Goal: Information Seeking & Learning: Learn about a topic

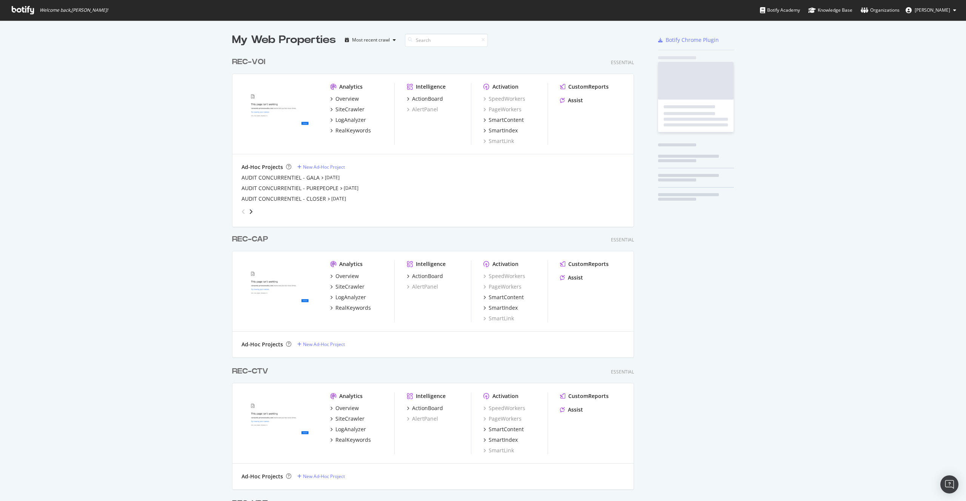
scroll to position [1998, 402]
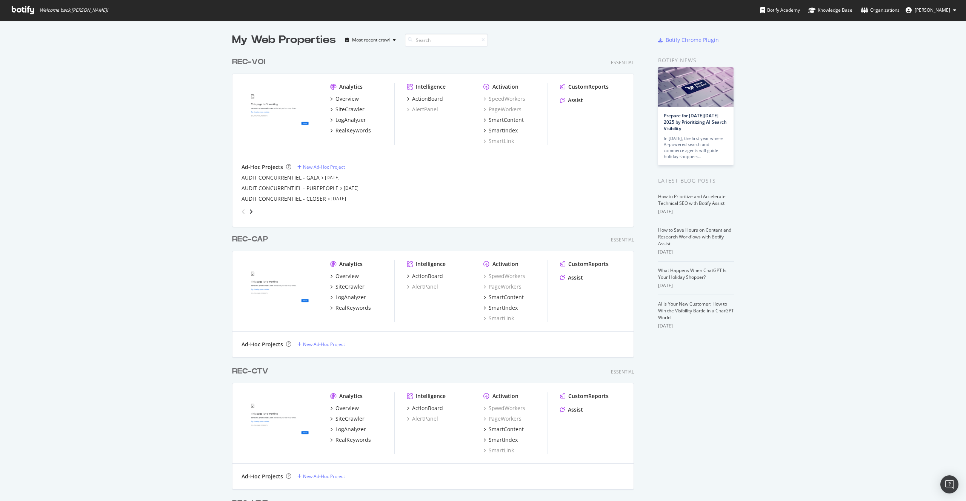
drag, startPoint x: 162, startPoint y: 111, endPoint x: 162, endPoint y: 114, distance: 3.8
click at [289, 97] on img "grid" at bounding box center [280, 113] width 77 height 61
click at [250, 58] on div "REC-VOI" at bounding box center [248, 62] width 33 height 11
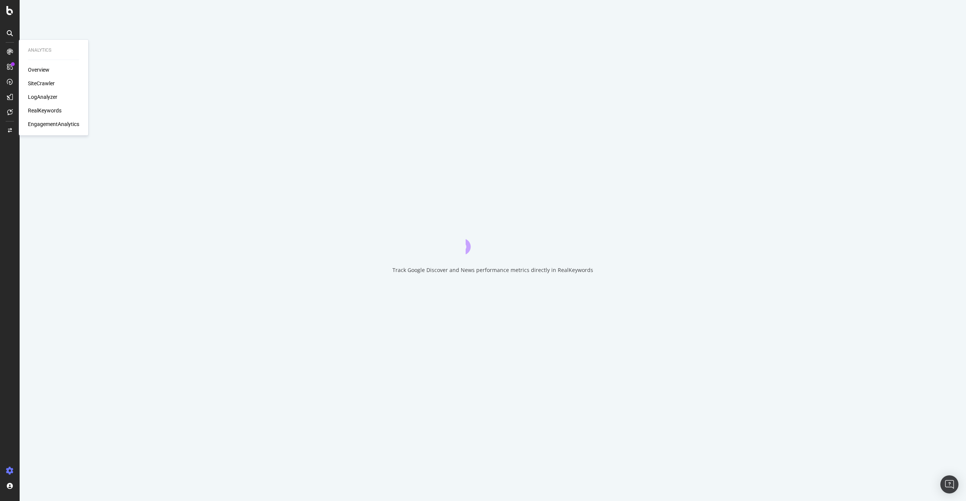
click at [42, 97] on div "LogAnalyzer" at bounding box center [42, 97] width 29 height 8
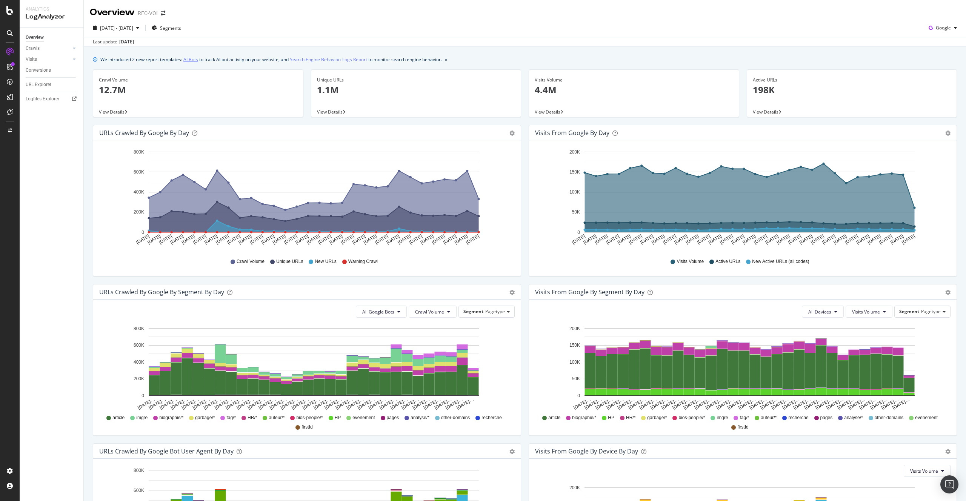
click at [194, 60] on link "AI Bots" at bounding box center [190, 59] width 15 height 8
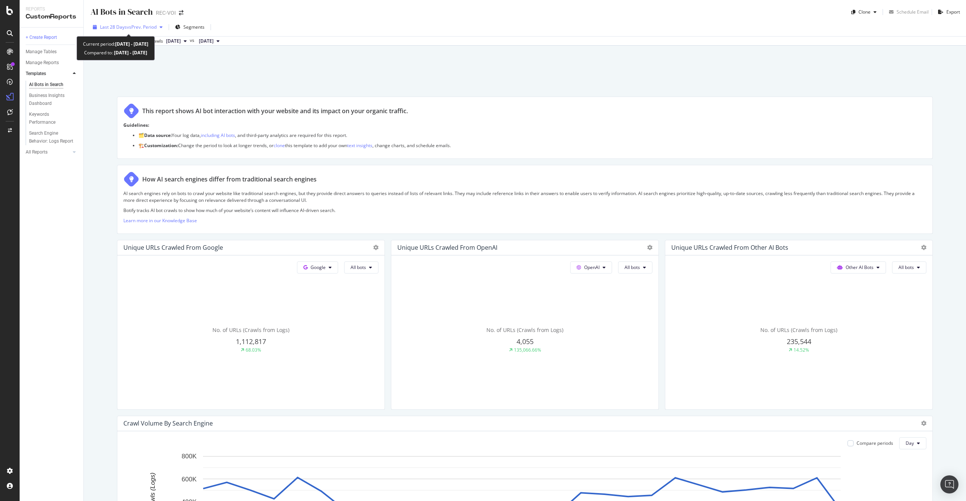
click at [114, 29] on span "Last 28 Days" at bounding box center [113, 27] width 27 height 6
click at [303, 84] on div "AI Bots in Search AI Bots in Search REC-VOI Clone Schedule Email Export Last 28…" at bounding box center [525, 250] width 883 height 501
click at [194, 29] on span "Segments" at bounding box center [193, 27] width 21 height 6
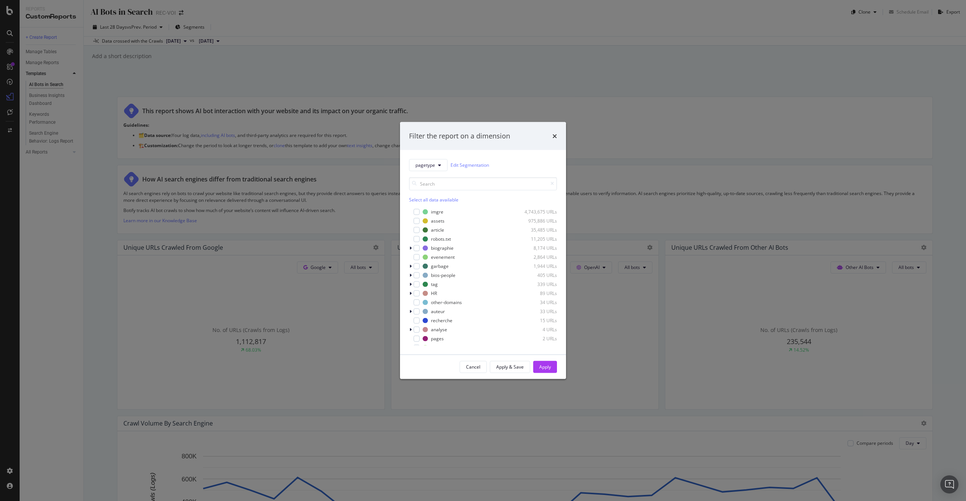
click at [339, 77] on div "Filter the report on a dimension pagetype Edit Segmentation Select all data ava…" at bounding box center [483, 250] width 966 height 501
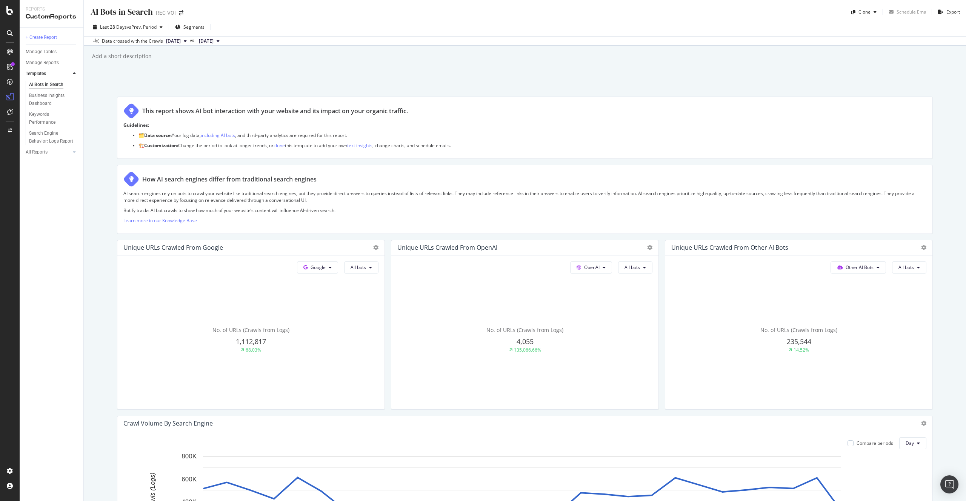
scroll to position [193, 0]
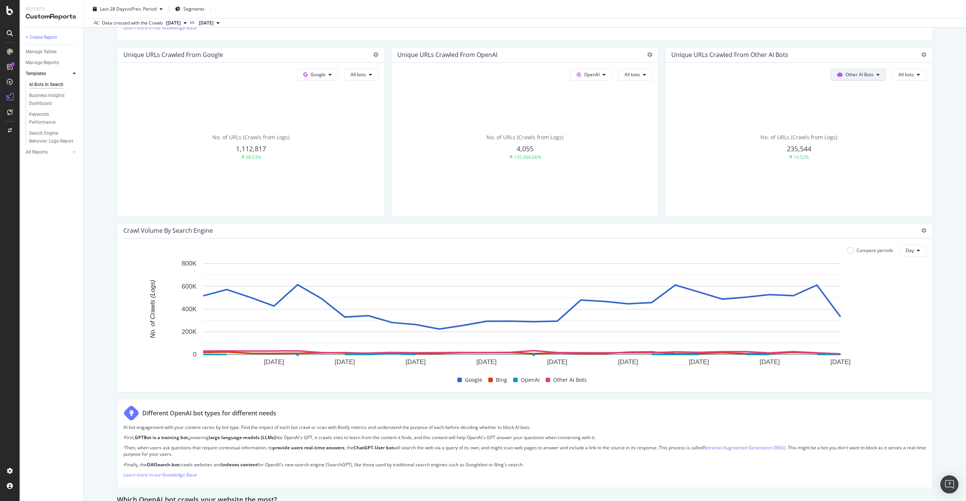
click at [877, 77] on button "Other AI Bots" at bounding box center [858, 75] width 55 height 12
drag, startPoint x: 904, startPoint y: 171, endPoint x: 904, endPoint y: 167, distance: 3.8
click at [904, 170] on div "No. of URLs (Crawls from Logs) 235,544 14.52%" at bounding box center [799, 147] width 255 height 127
click at [906, 70] on button "All bots" at bounding box center [909, 75] width 34 height 12
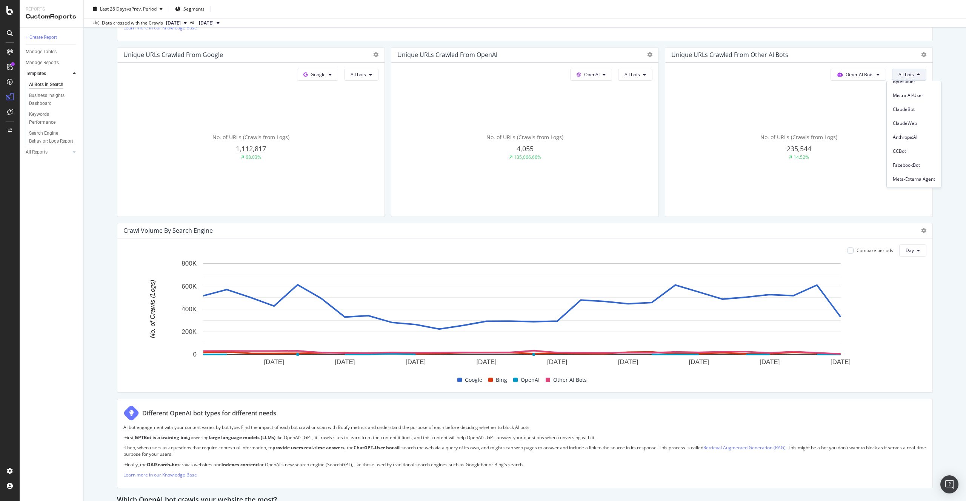
click at [946, 238] on div "AI Bots in Search AI Bots in Search REC-VOI Clone Schedule Email Export Last 28…" at bounding box center [525, 250] width 883 height 501
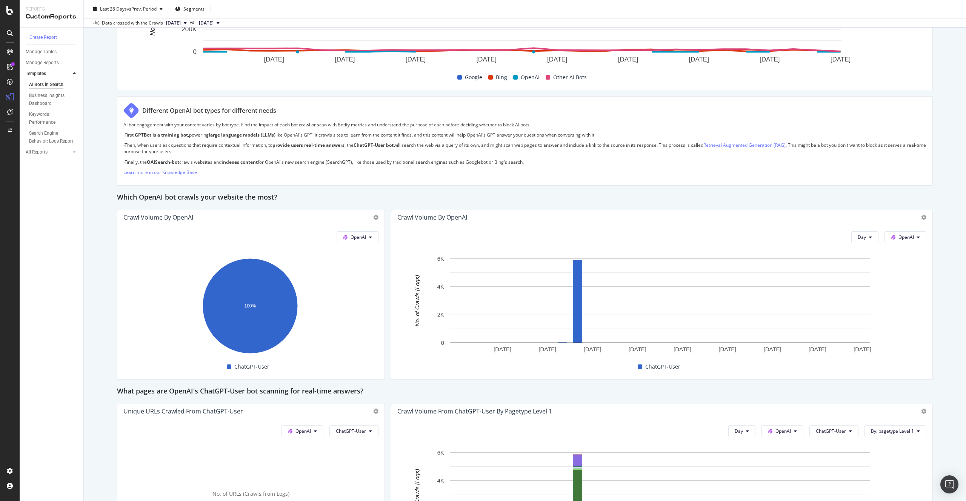
scroll to position [621, 0]
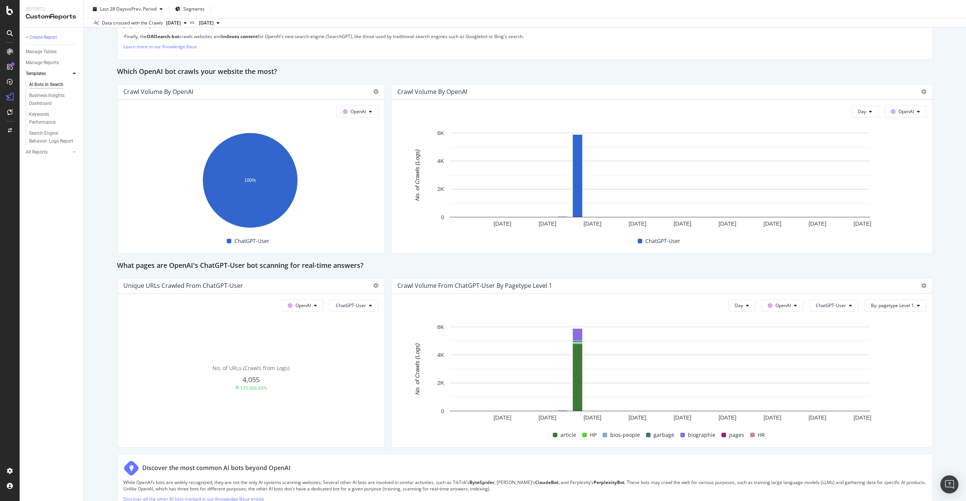
click at [488, 262] on div "What pages are OpenAI's ChatGPT-User bot scanning for real-time answers?" at bounding box center [525, 266] width 816 height 12
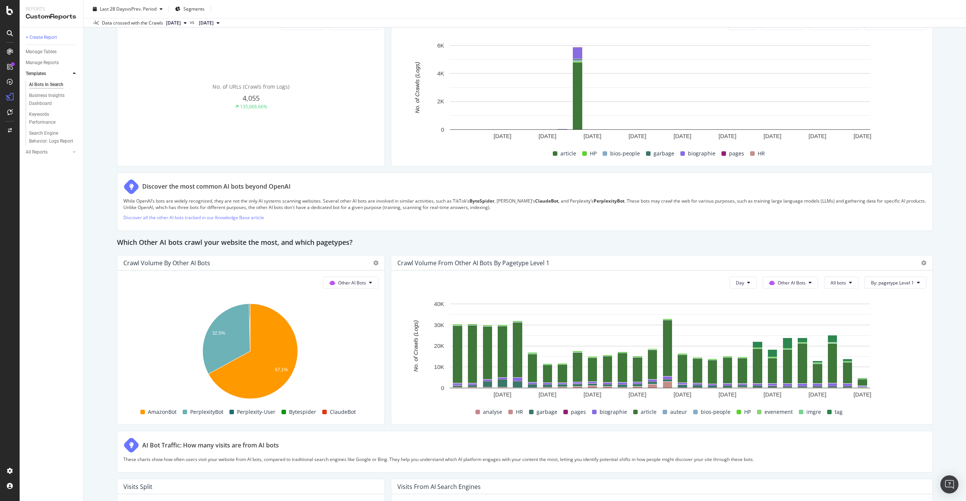
scroll to position [972, 0]
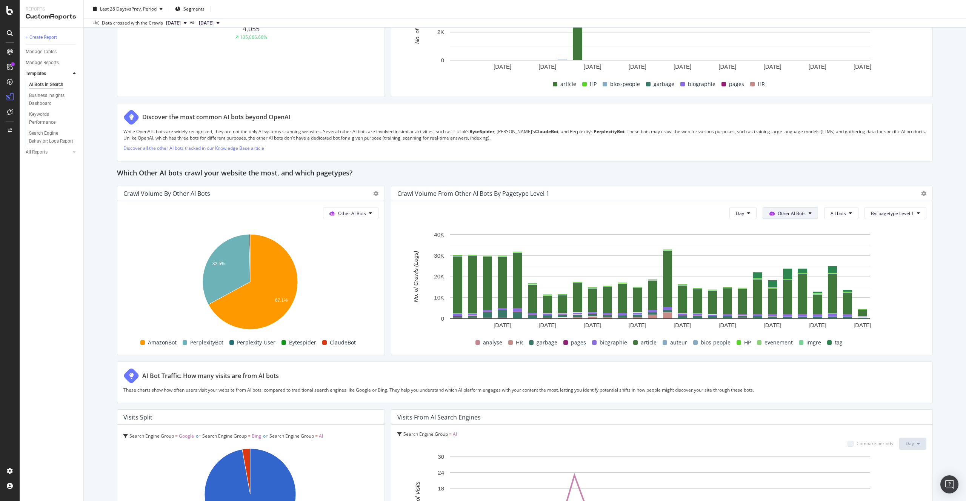
click at [797, 212] on span "Other AI Bots" at bounding box center [792, 213] width 28 height 6
click at [849, 212] on icon at bounding box center [850, 213] width 3 height 5
click at [853, 260] on div "PerplexityBot" at bounding box center [847, 256] width 54 height 11
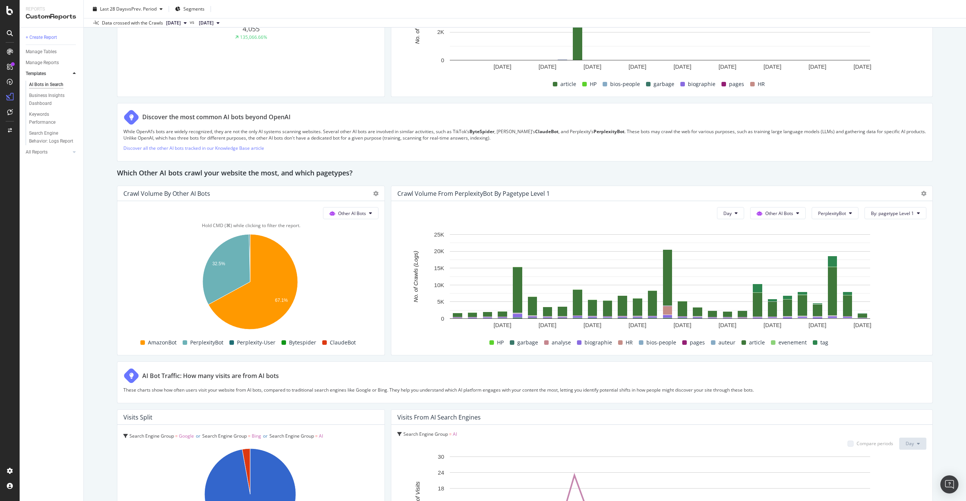
scroll to position [988, 0]
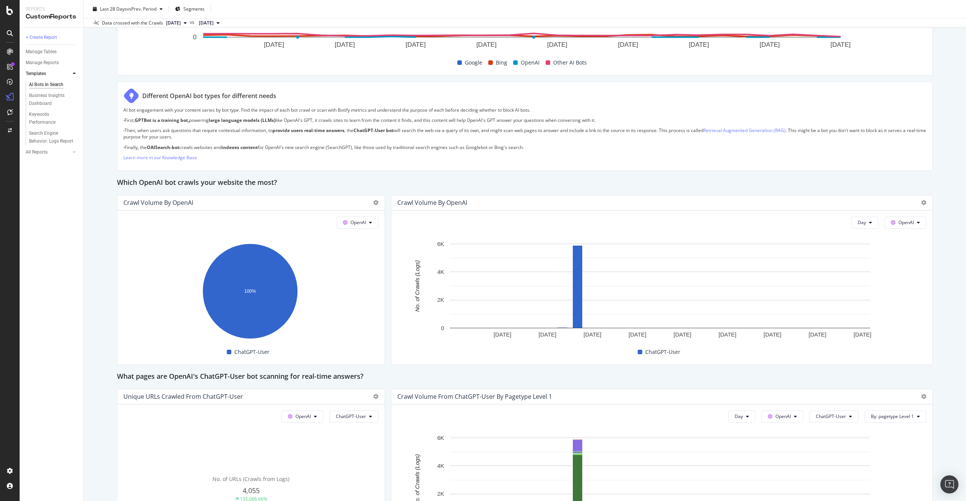
scroll to position [549, 0]
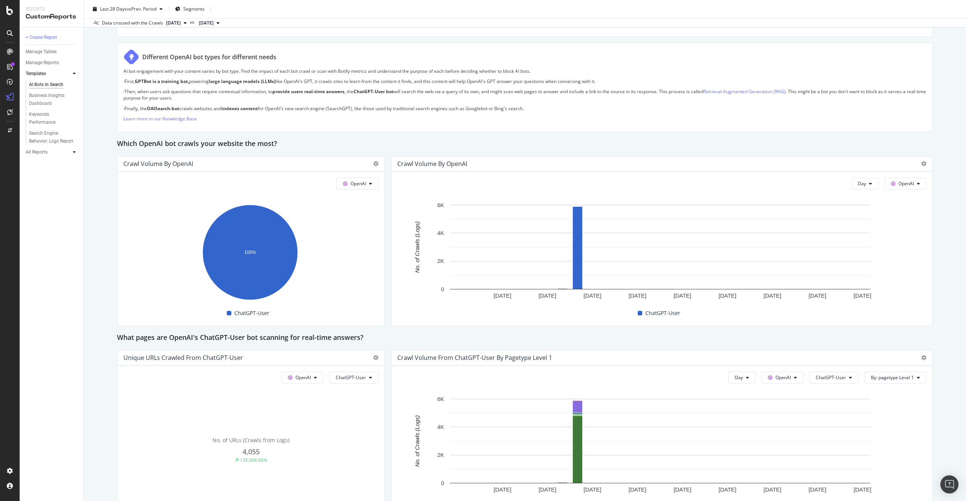
click at [75, 153] on icon at bounding box center [74, 152] width 3 height 5
click at [75, 153] on div "+ Create Report Manage Tables Manage Reports Templates AI Bots in Search Busine…" at bounding box center [52, 265] width 64 height 474
click at [73, 85] on icon at bounding box center [74, 84] width 3 height 5
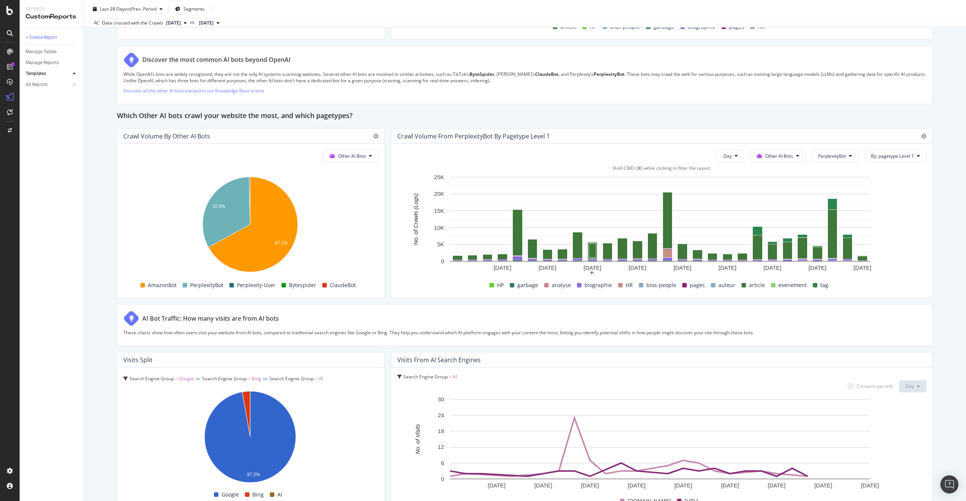
scroll to position [1110, 0]
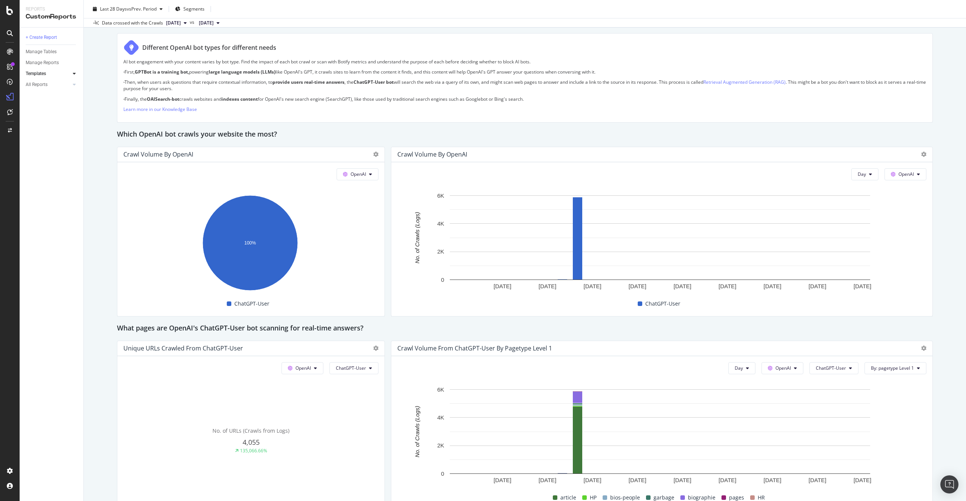
scroll to position [520, 0]
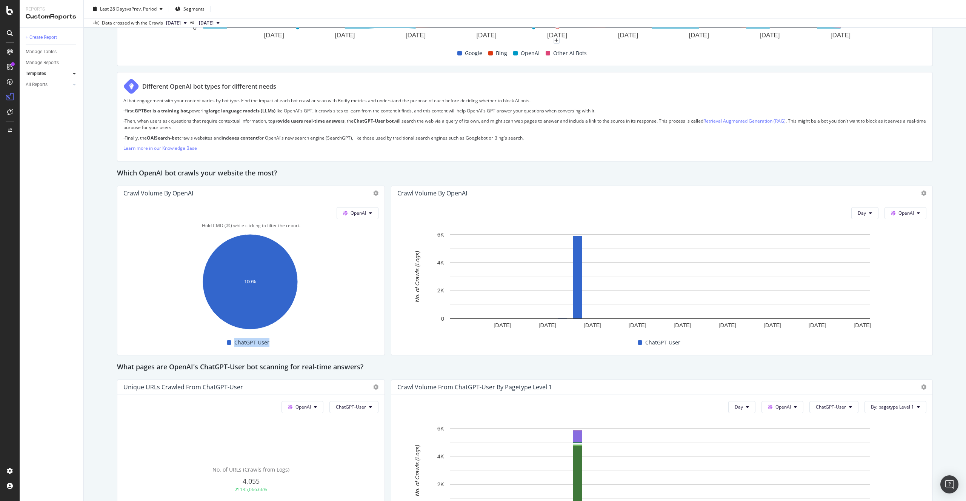
drag, startPoint x: 276, startPoint y: 347, endPoint x: 218, endPoint y: 345, distance: 58.5
click at [218, 345] on div "ChatGPT-User" at bounding box center [247, 342] width 255 height 13
copy div "ChatGPT-User"
click at [353, 331] on rect "A chart." at bounding box center [249, 284] width 253 height 106
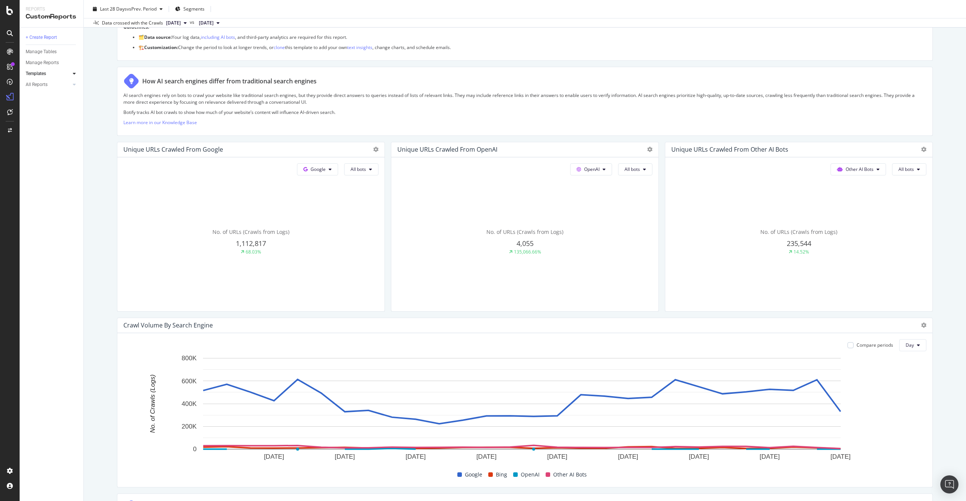
scroll to position [0, 0]
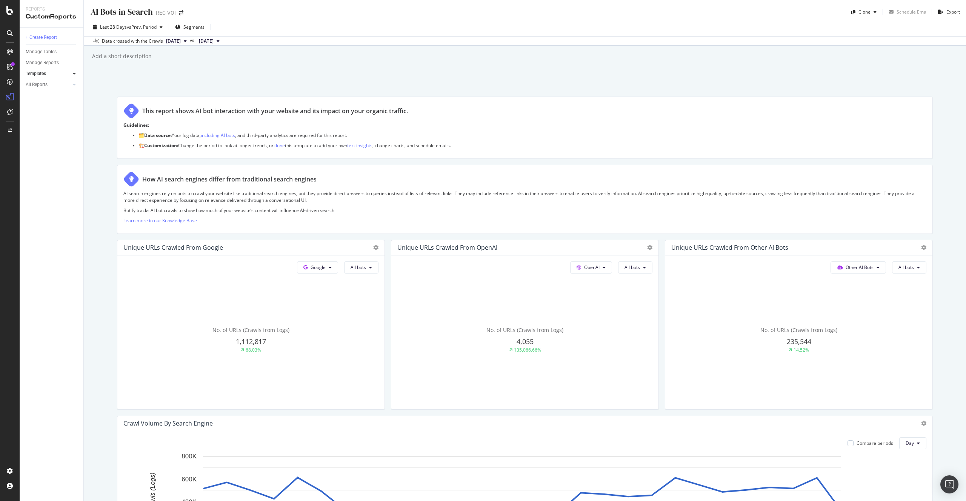
click at [180, 85] on div "AI Bots in Search AI Bots in Search REC-VOI Clone Schedule Email Export Last 28…" at bounding box center [525, 250] width 883 height 501
drag, startPoint x: 159, startPoint y: 60, endPoint x: 97, endPoint y: 59, distance: 62.3
click at [90, 56] on div "AI Bots in Search AI Bots in Search REC-VOI Clone Schedule Email Export Last 28…" at bounding box center [525, 250] width 883 height 501
click at [160, 69] on div "AI Bots in Search AI Bots in Search REC-VOI Clone Schedule Email Export Last 28…" at bounding box center [525, 250] width 883 height 501
click at [174, 61] on div "Add a short description Add a short description" at bounding box center [528, 56] width 875 height 11
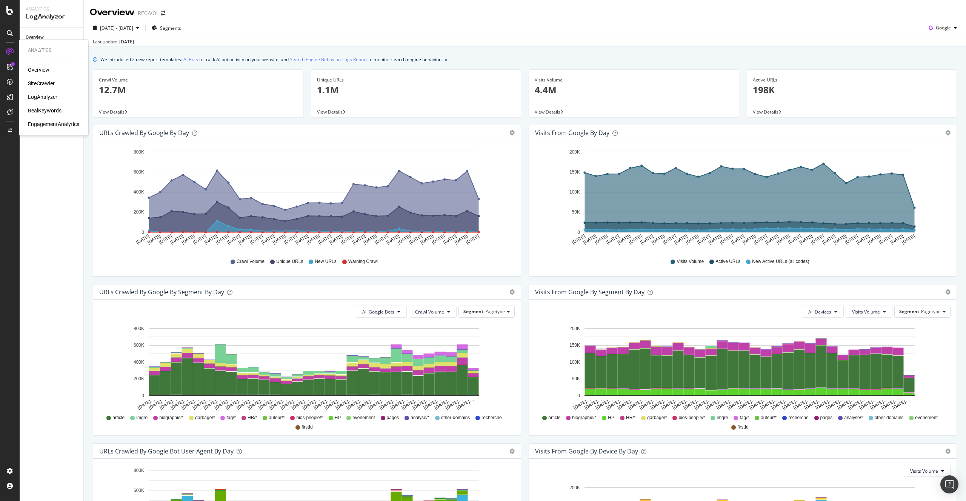
click at [46, 99] on div "LogAnalyzer" at bounding box center [42, 97] width 29 height 8
